Goal: Navigation & Orientation: Find specific page/section

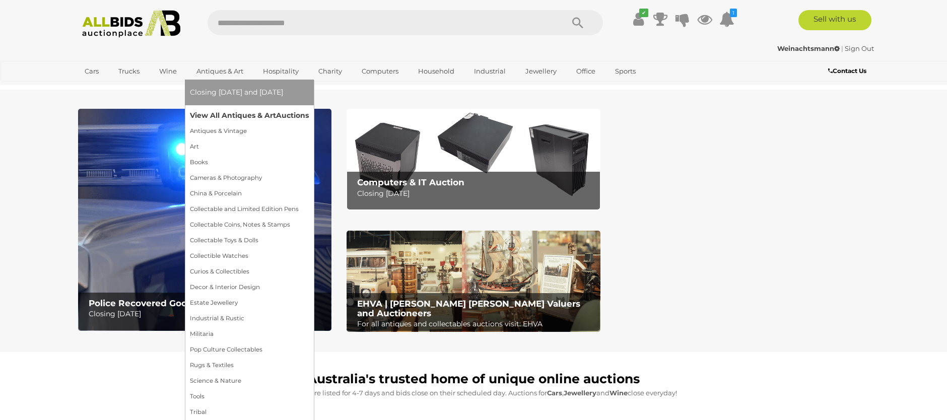
click at [220, 113] on link "View All Antiques & Art Auctions" at bounding box center [249, 116] width 119 height 16
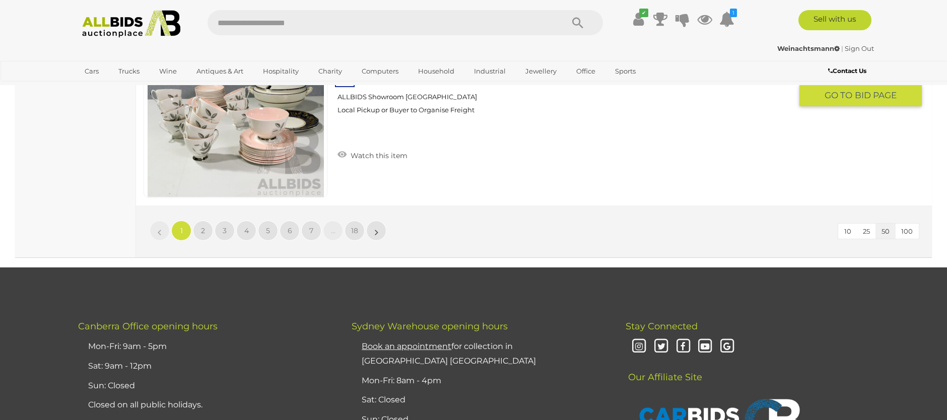
scroll to position [9788, 0]
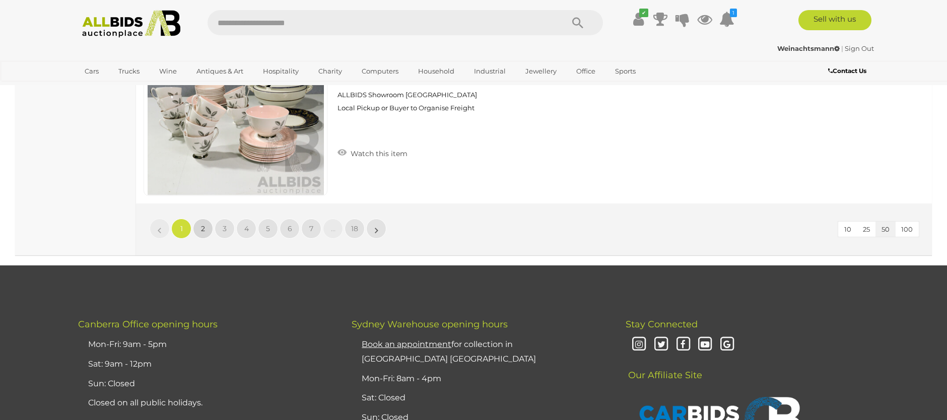
click at [204, 232] on span "2" at bounding box center [203, 228] width 4 height 9
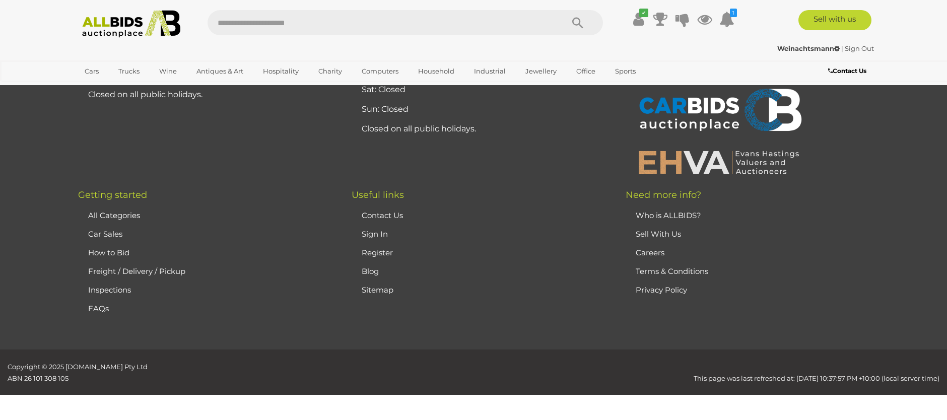
scroll to position [196, 0]
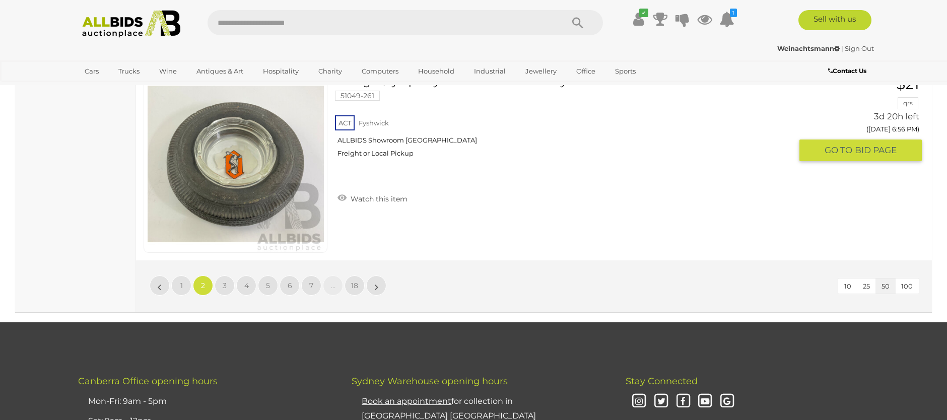
scroll to position [9733, 0]
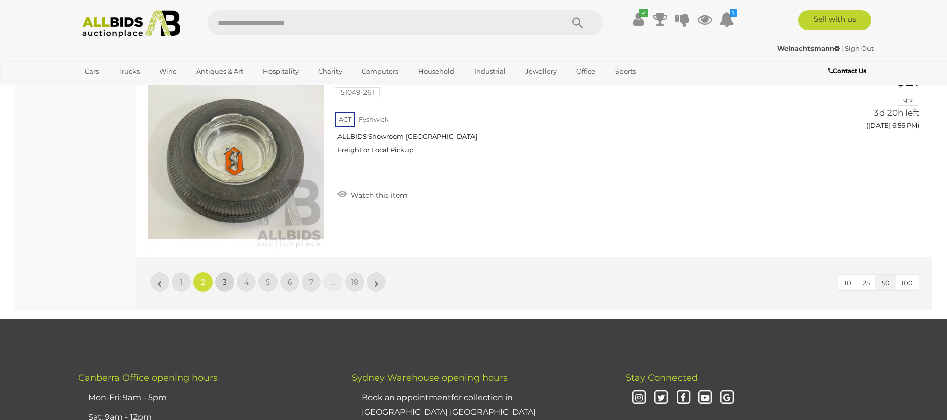
click at [221, 284] on link "3" at bounding box center [225, 282] width 20 height 20
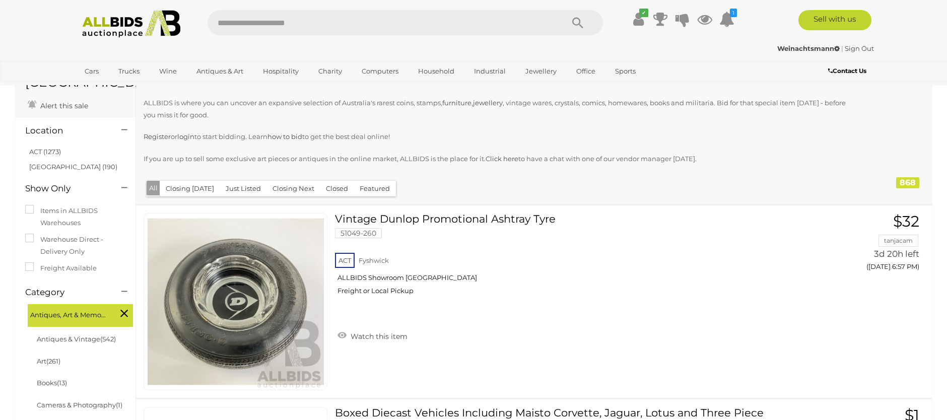
scroll to position [92, 0]
